Goal: Task Accomplishment & Management: Manage account settings

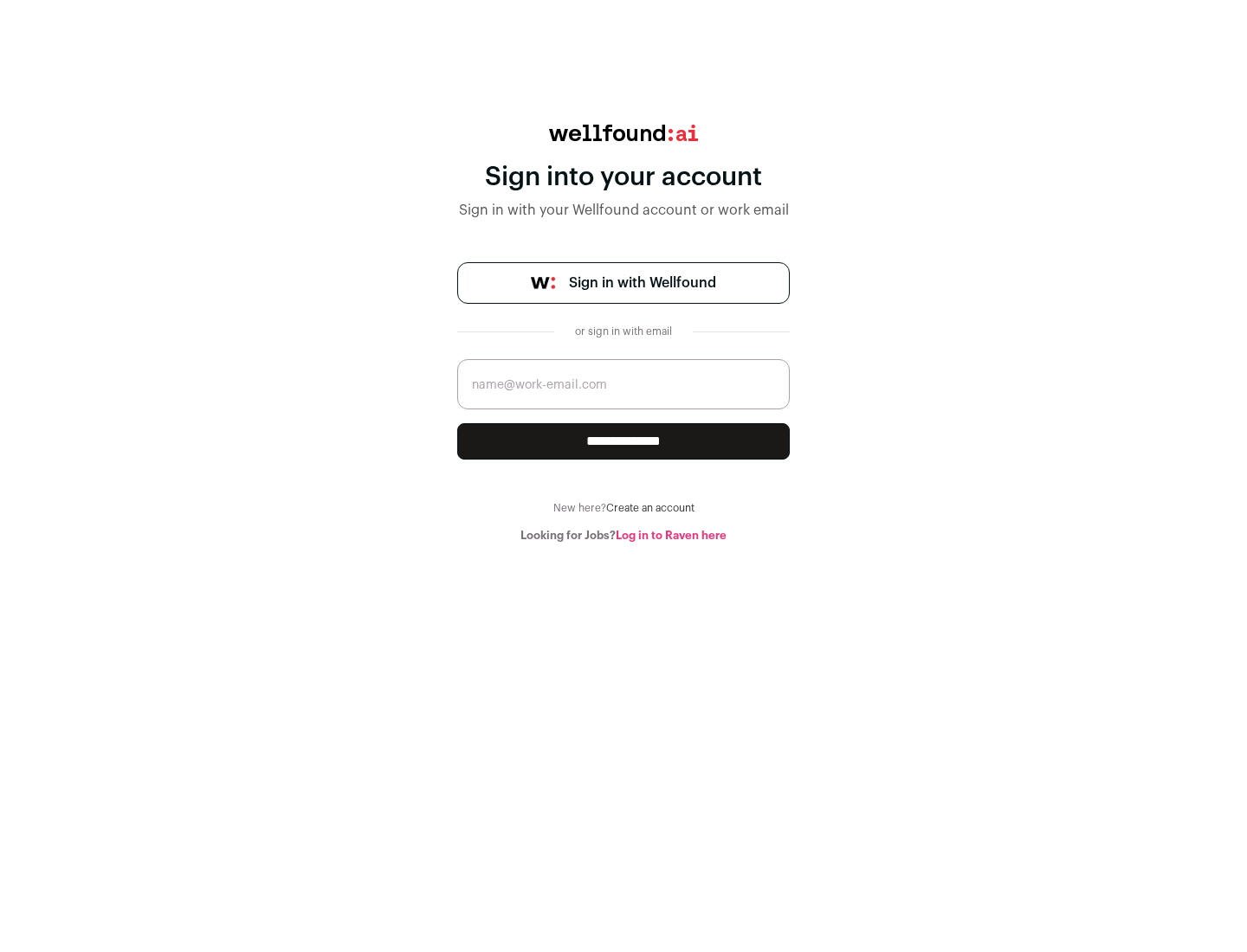
click at [642, 283] on span "Sign in with Wellfound" at bounding box center [643, 283] width 147 height 21
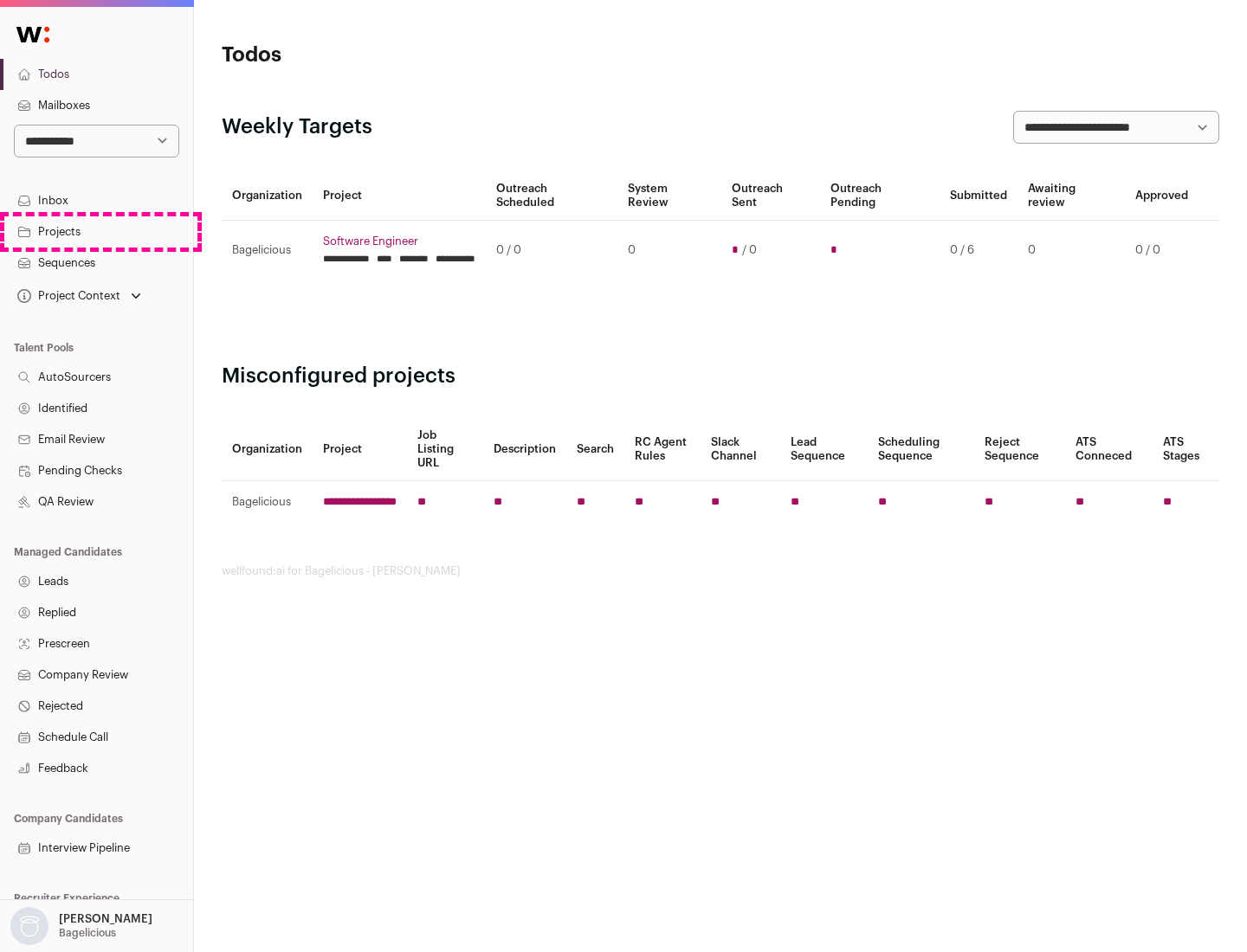
click at [96, 231] on link "Projects" at bounding box center [97, 232] width 193 height 31
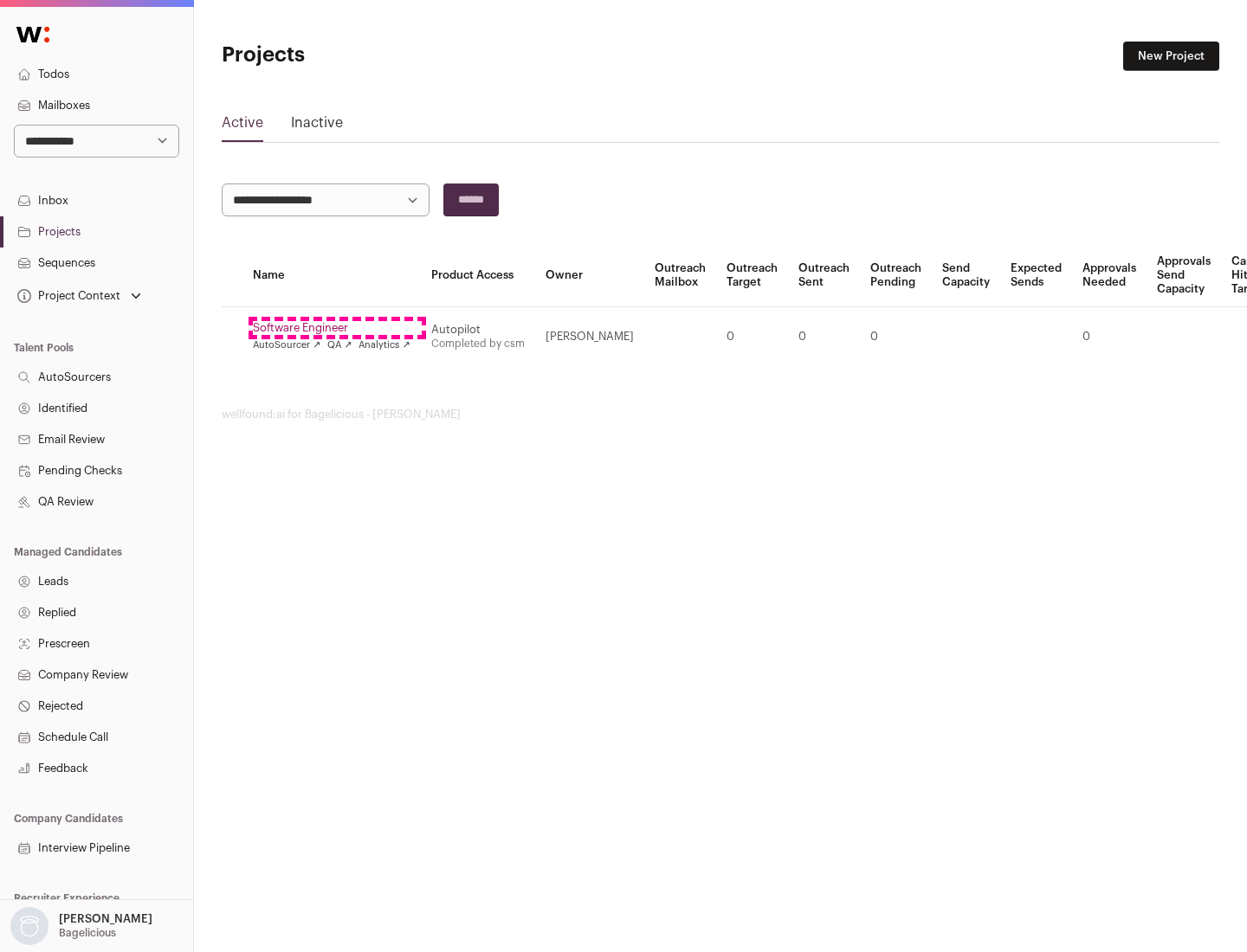
click at [337, 328] on link "Software Engineer" at bounding box center [332, 327] width 158 height 13
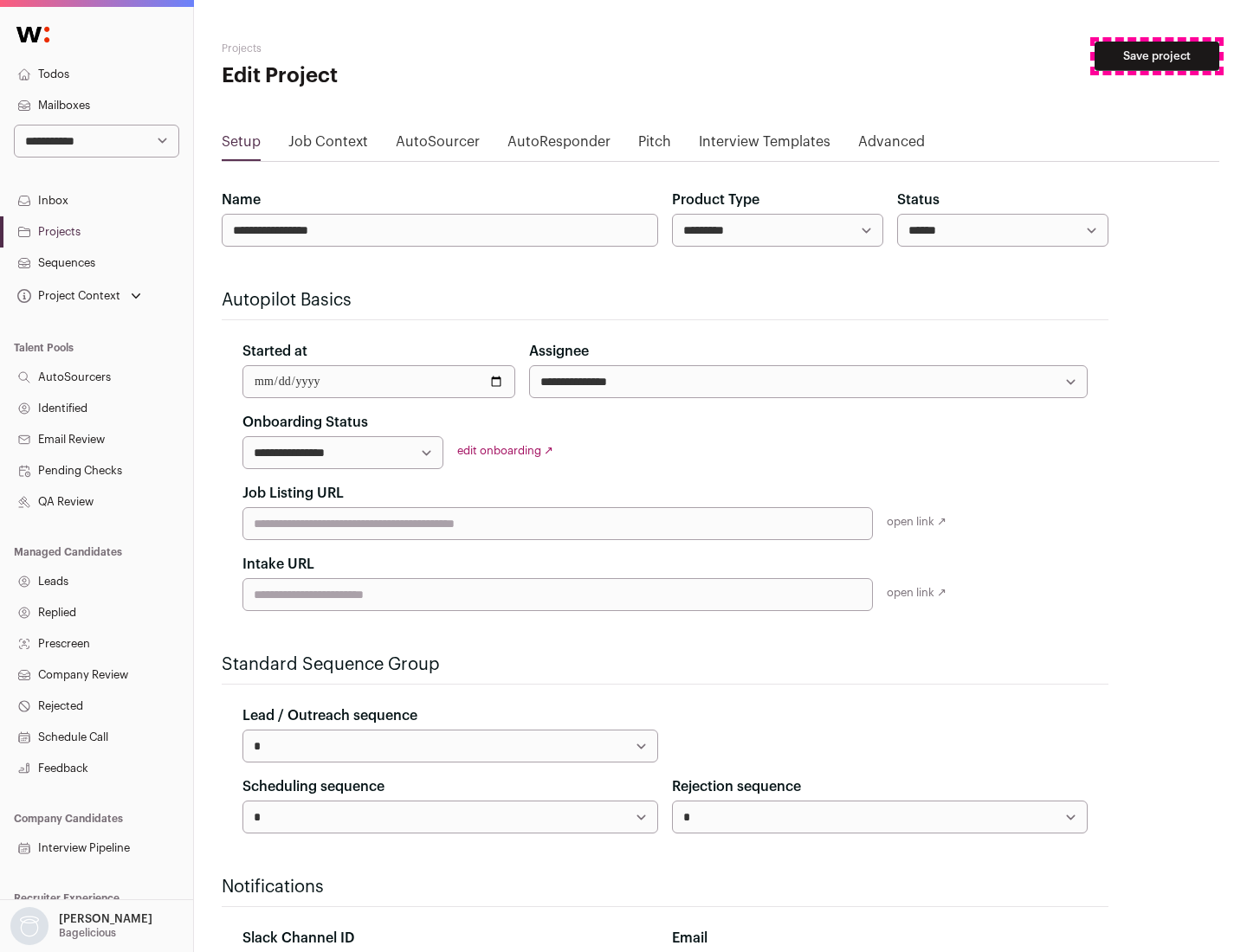
click at [1157, 56] on button "Save project" at bounding box center [1157, 55] width 124 height 30
